Goal: Transaction & Acquisition: Book appointment/travel/reservation

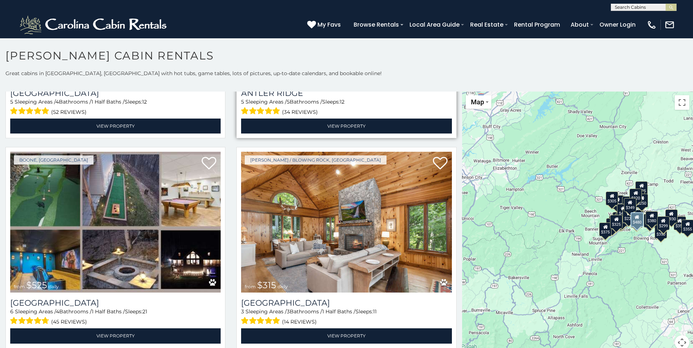
scroll to position [183, 0]
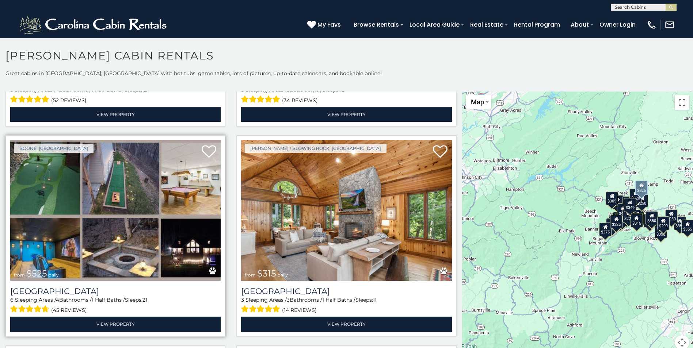
click at [122, 187] on img at bounding box center [115, 210] width 210 height 141
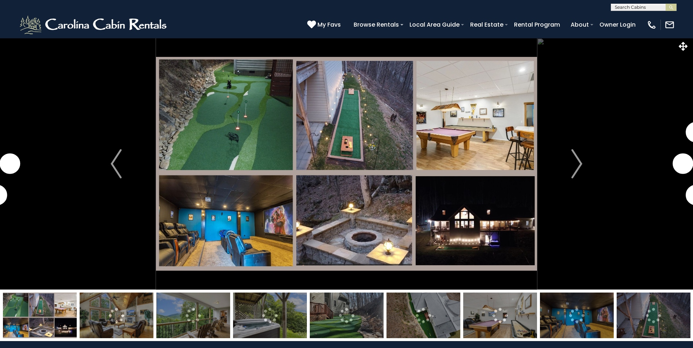
click at [265, 114] on img at bounding box center [346, 164] width 381 height 252
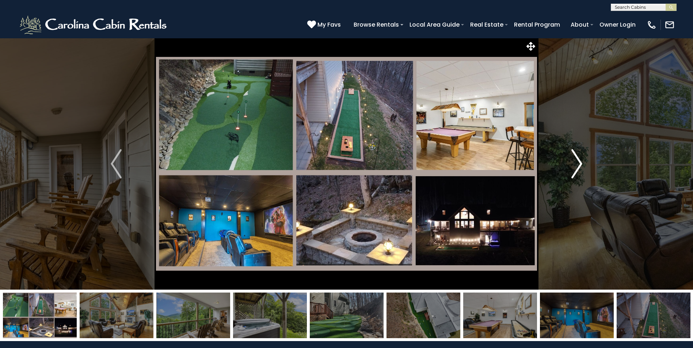
click at [579, 163] on img "Next" at bounding box center [576, 163] width 11 height 29
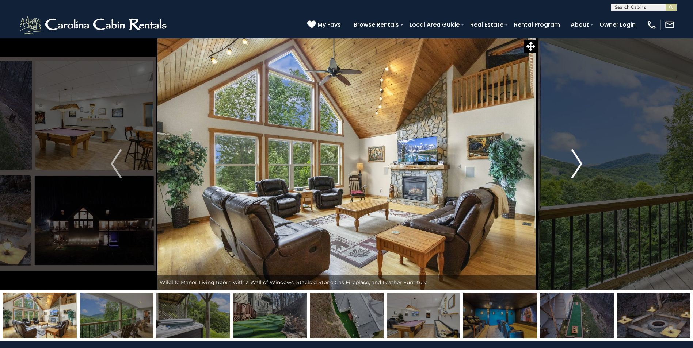
click at [579, 162] on img "Next" at bounding box center [576, 163] width 11 height 29
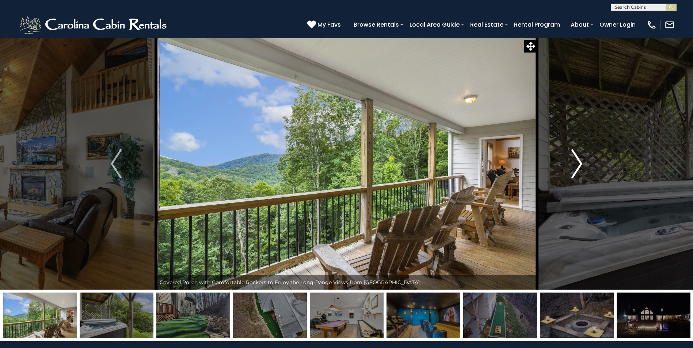
click at [579, 161] on img "Next" at bounding box center [576, 163] width 11 height 29
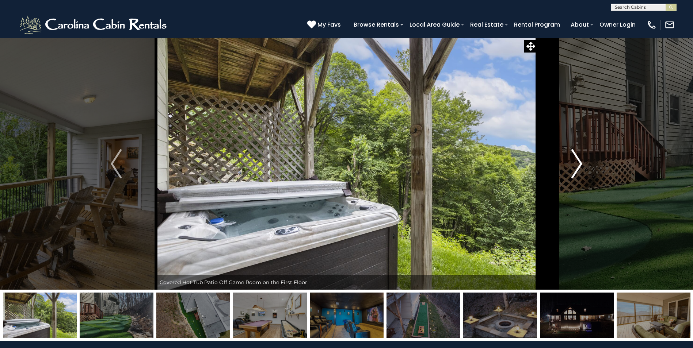
click at [579, 161] on img "Next" at bounding box center [576, 163] width 11 height 29
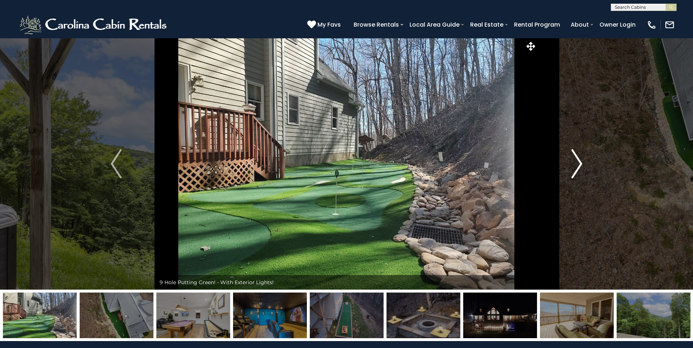
click at [577, 159] on img "Next" at bounding box center [576, 163] width 11 height 29
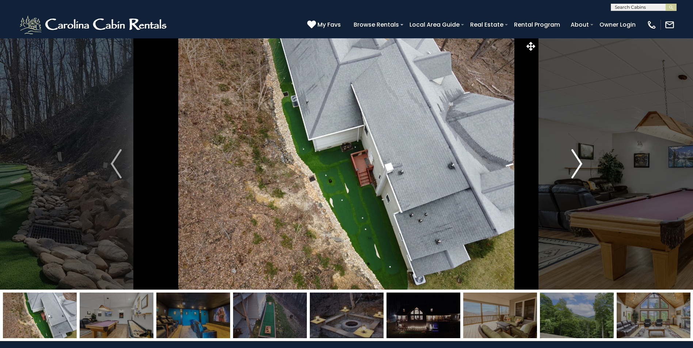
click at [579, 158] on img "Next" at bounding box center [576, 163] width 11 height 29
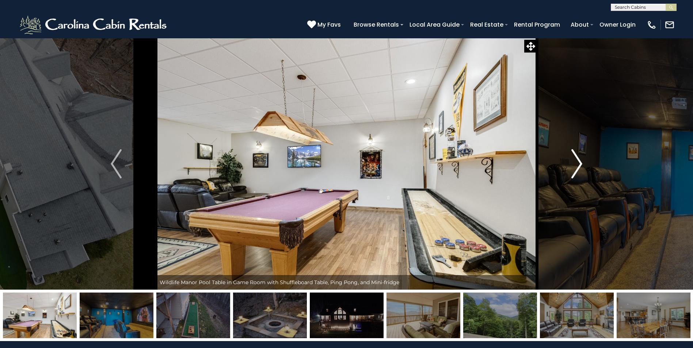
click at [578, 158] on img "Next" at bounding box center [576, 163] width 11 height 29
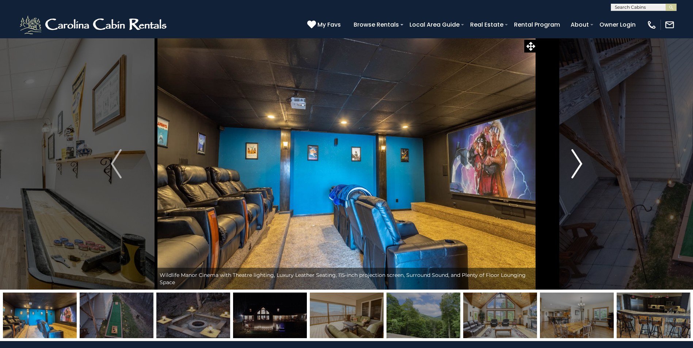
click at [578, 158] on img "Next" at bounding box center [576, 163] width 11 height 29
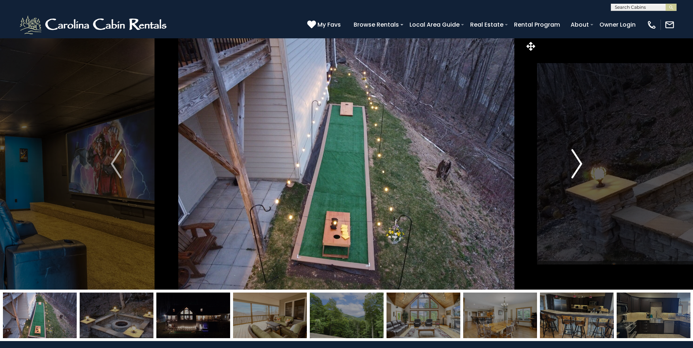
click at [573, 162] on img "Next" at bounding box center [576, 163] width 11 height 29
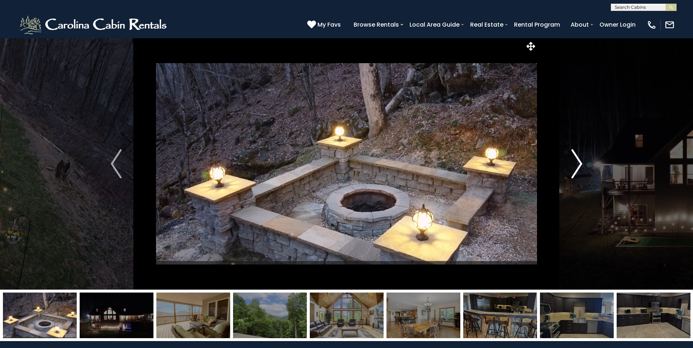
click at [573, 162] on img "Next" at bounding box center [576, 163] width 11 height 29
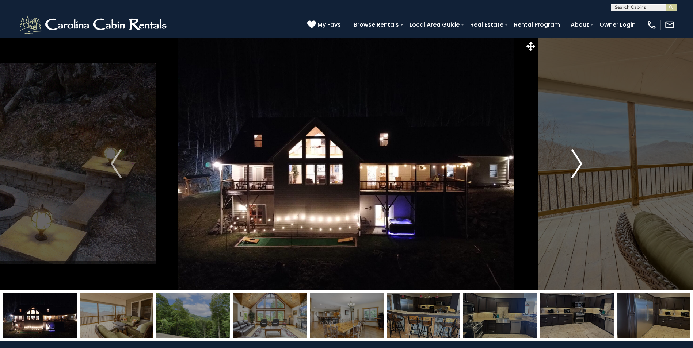
click at [575, 162] on img "Next" at bounding box center [576, 163] width 11 height 29
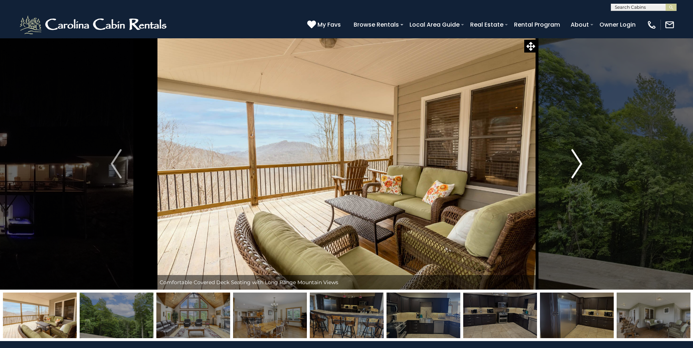
click at [575, 162] on img "Next" at bounding box center [576, 163] width 11 height 29
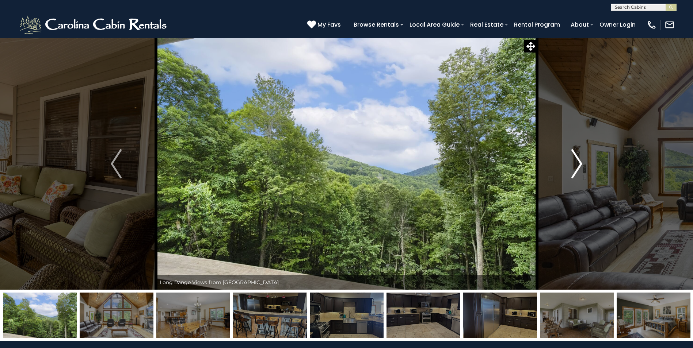
click at [575, 162] on img "Next" at bounding box center [576, 163] width 11 height 29
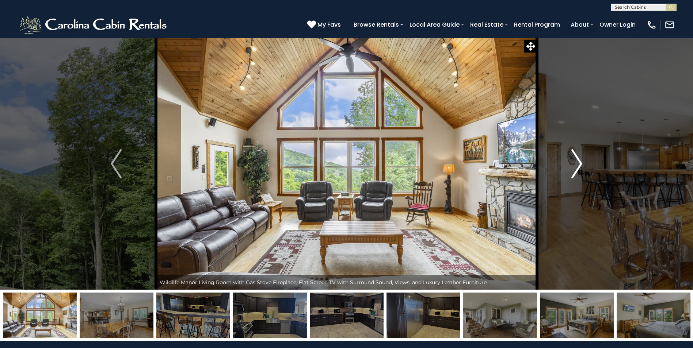
click at [575, 162] on img "Next" at bounding box center [576, 163] width 11 height 29
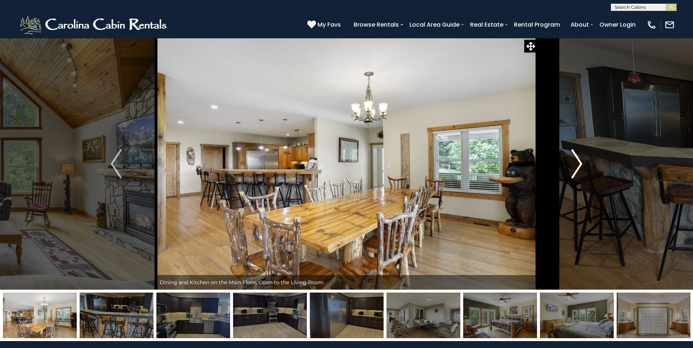
click at [575, 162] on img "Next" at bounding box center [576, 163] width 11 height 29
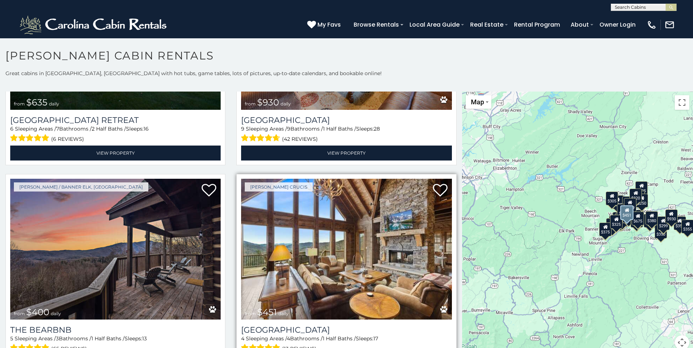
scroll to position [767, 0]
